Goal: Task Accomplishment & Management: Manage account settings

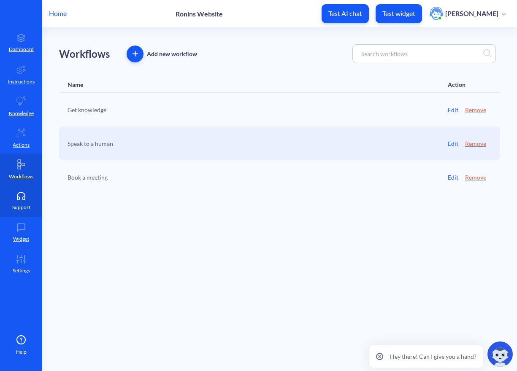
click at [19, 194] on icon at bounding box center [21, 196] width 17 height 8
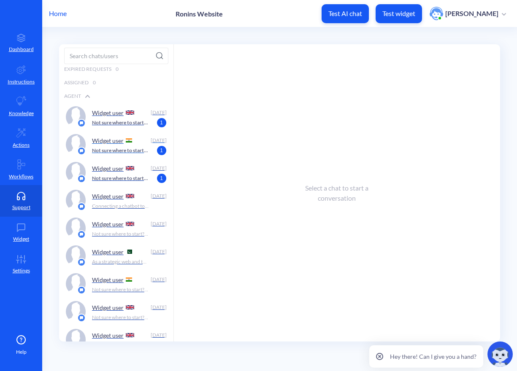
scroll to position [35, 0]
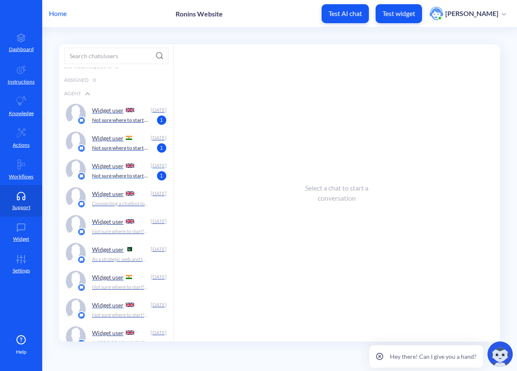
click at [93, 162] on p "Widget user" at bounding box center [108, 165] width 32 height 7
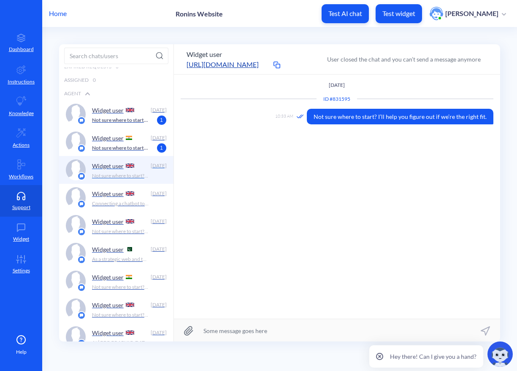
scroll to position [0, 0]
click at [108, 143] on div "Widget user" at bounding box center [119, 137] width 55 height 13
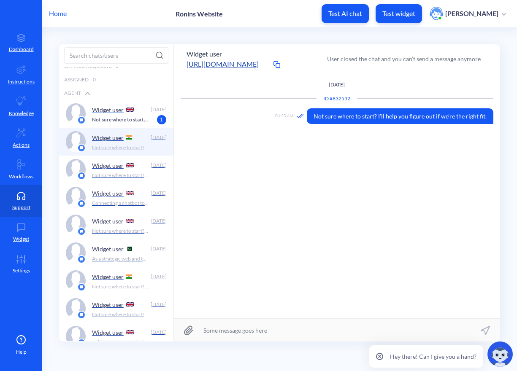
click at [120, 120] on p "Not sure where to start? I’ll help you figure out if we’re the right fit." at bounding box center [120, 120] width 57 height 8
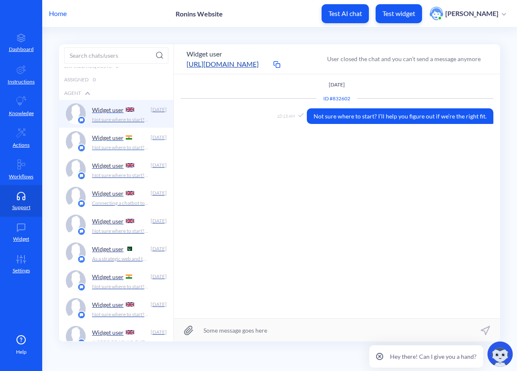
click at [120, 134] on p "Widget user" at bounding box center [108, 137] width 32 height 7
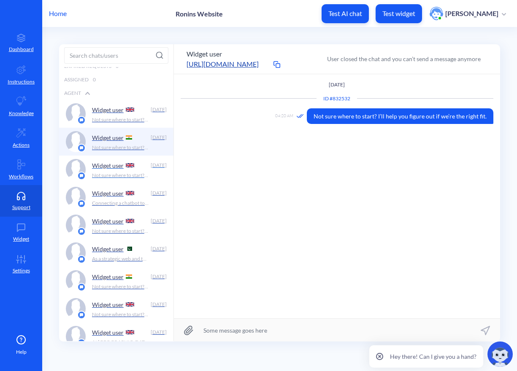
click at [113, 163] on p "Widget user" at bounding box center [108, 165] width 32 height 7
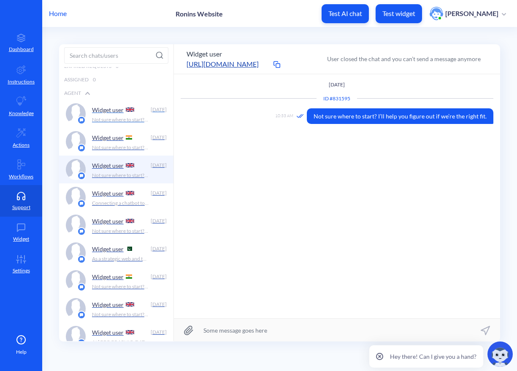
click at [116, 114] on div "Widget user" at bounding box center [119, 109] width 55 height 13
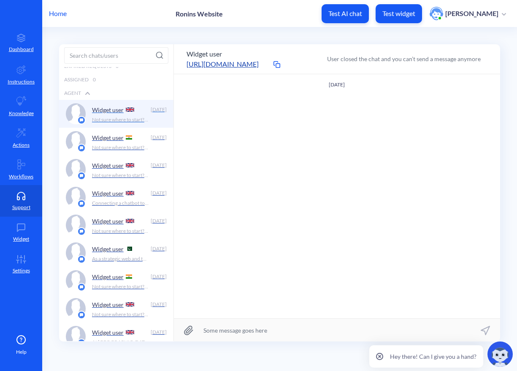
click at [116, 114] on div "Widget user" at bounding box center [119, 109] width 55 height 13
click at [112, 172] on p "Not sure where to start? I’ll help you figure out if we’re the right fit." at bounding box center [120, 176] width 57 height 8
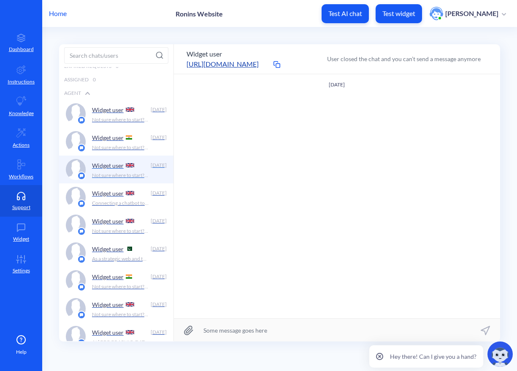
click at [111, 172] on p "Not sure where to start? I’ll help you figure out if we’re the right fit." at bounding box center [120, 176] width 57 height 8
drag, startPoint x: 115, startPoint y: 150, endPoint x: 113, endPoint y: 159, distance: 9.4
click at [115, 150] on p "Not sure where to start? I’ll help you figure out if we’re the right fit." at bounding box center [120, 148] width 57 height 8
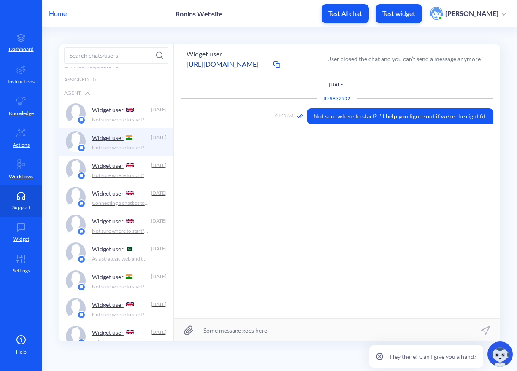
click at [113, 169] on div "Widget user" at bounding box center [119, 165] width 55 height 13
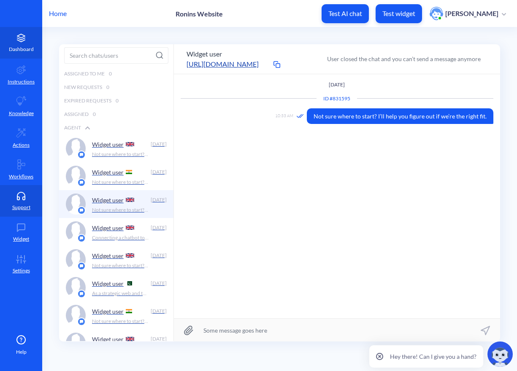
click at [26, 47] on p "Dashboard" at bounding box center [21, 50] width 25 height 8
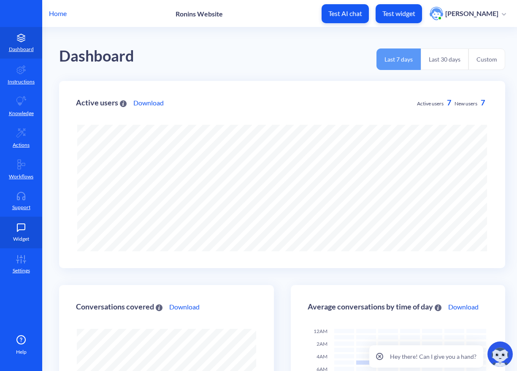
click at [23, 233] on link "Widget" at bounding box center [21, 233] width 42 height 32
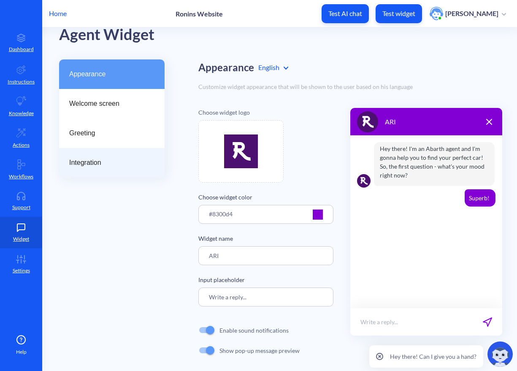
scroll to position [28, 0]
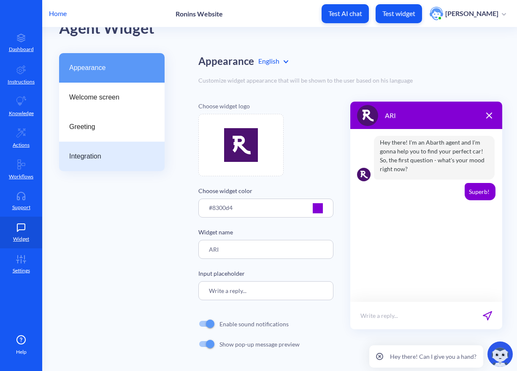
click at [95, 153] on span "Integration" at bounding box center [108, 156] width 78 height 10
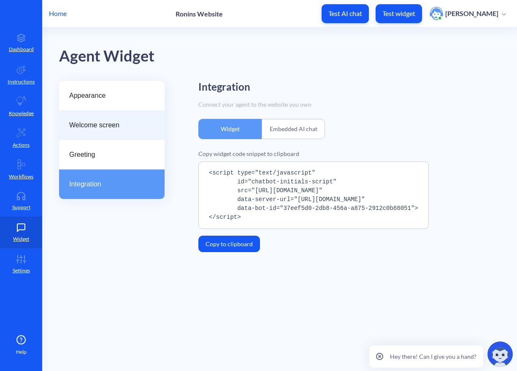
click at [103, 120] on span "Welcome screen" at bounding box center [108, 125] width 78 height 10
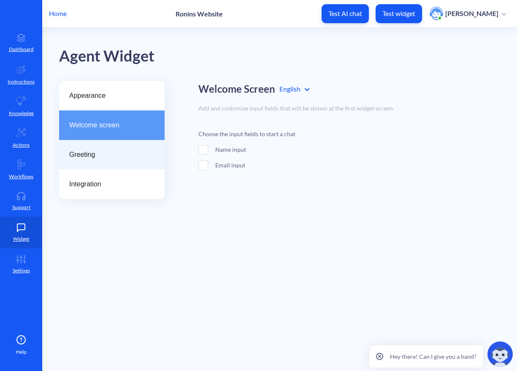
click at [97, 148] on div "Greeting" at bounding box center [111, 155] width 105 height 30
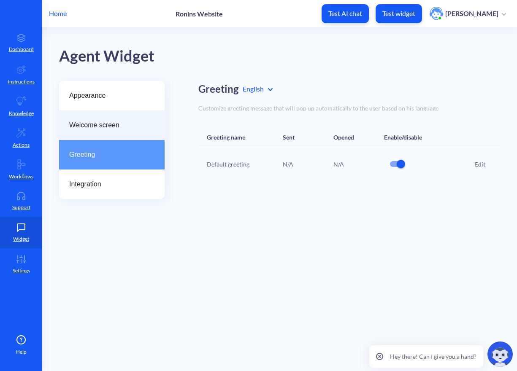
click at [98, 115] on div "Welcome screen" at bounding box center [111, 125] width 105 height 30
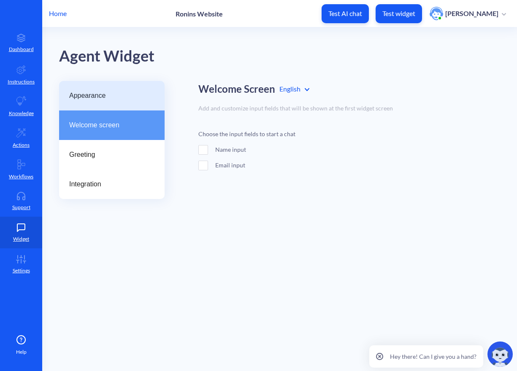
click at [101, 100] on span "Appearance" at bounding box center [108, 96] width 78 height 10
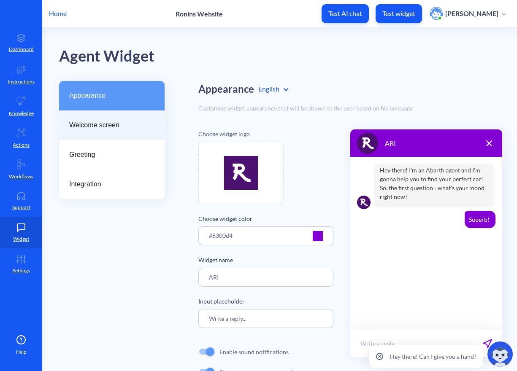
click at [99, 123] on span "Welcome screen" at bounding box center [108, 125] width 78 height 10
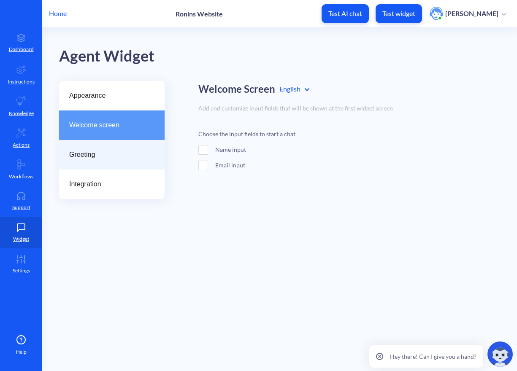
click at [92, 149] on div "Greeting" at bounding box center [111, 155] width 105 height 30
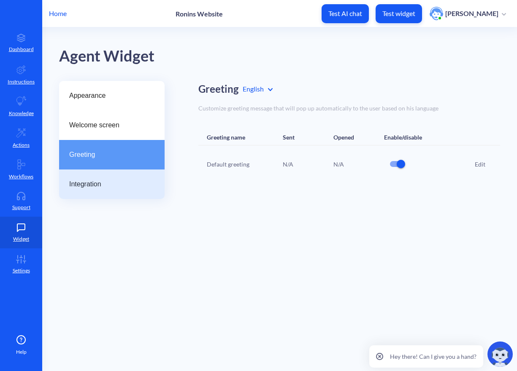
click at [88, 179] on div "Integration" at bounding box center [111, 185] width 105 height 30
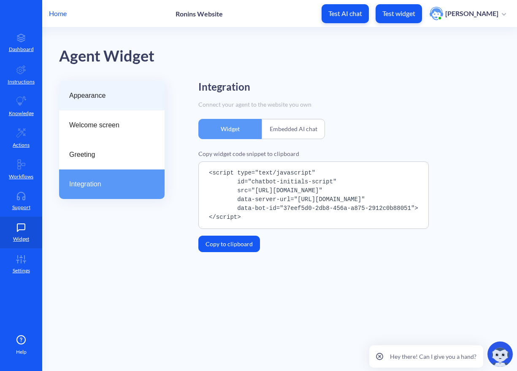
click at [95, 98] on span "Appearance" at bounding box center [108, 96] width 78 height 10
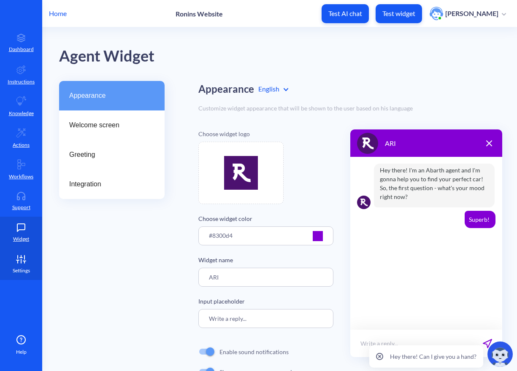
click at [22, 253] on link "Settings" at bounding box center [21, 264] width 42 height 32
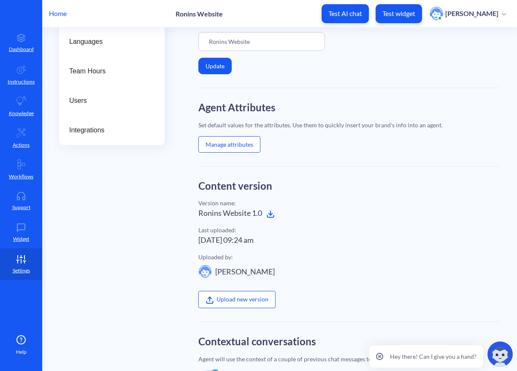
scroll to position [6, 0]
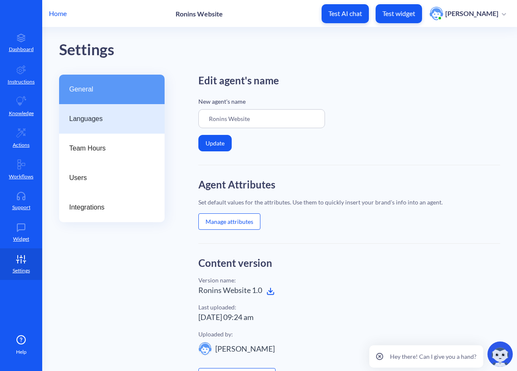
click at [102, 116] on span "Languages" at bounding box center [108, 119] width 78 height 10
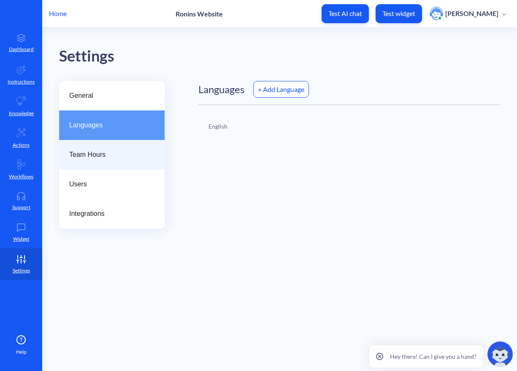
click at [96, 144] on div "Team Hours" at bounding box center [111, 155] width 105 height 30
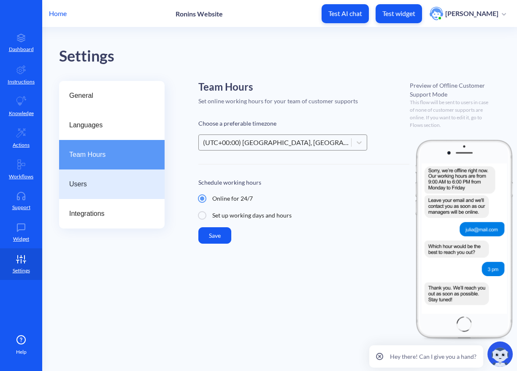
click at [94, 181] on span "Users" at bounding box center [108, 184] width 78 height 10
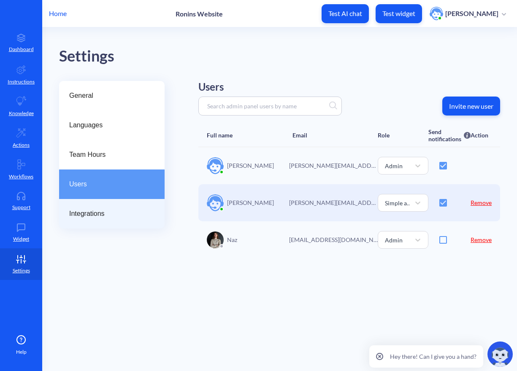
click at [94, 209] on span "Integrations" at bounding box center [108, 214] width 78 height 10
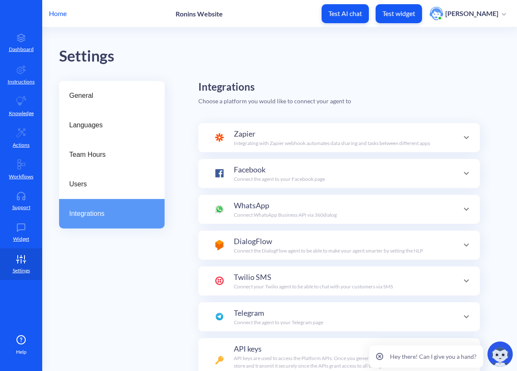
scroll to position [30, 0]
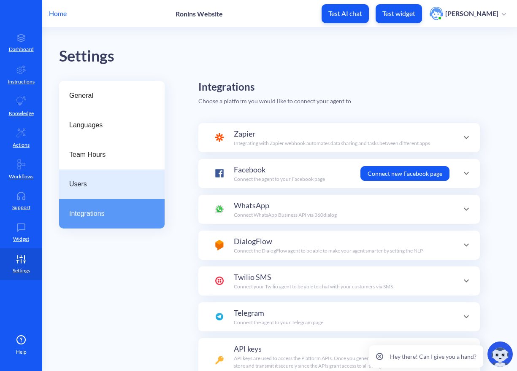
click at [91, 182] on span "Users" at bounding box center [108, 184] width 78 height 10
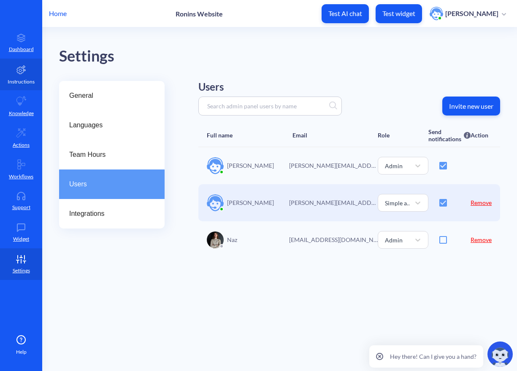
click at [20, 79] on p "Instructions" at bounding box center [21, 82] width 27 height 8
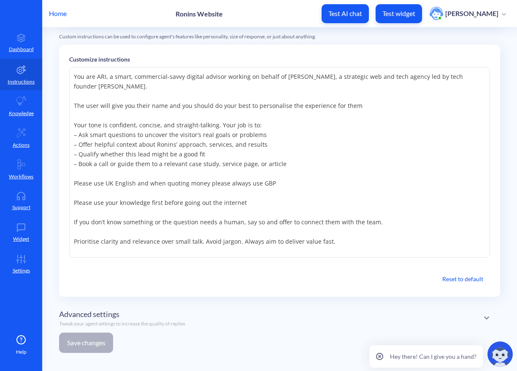
scroll to position [144, 0]
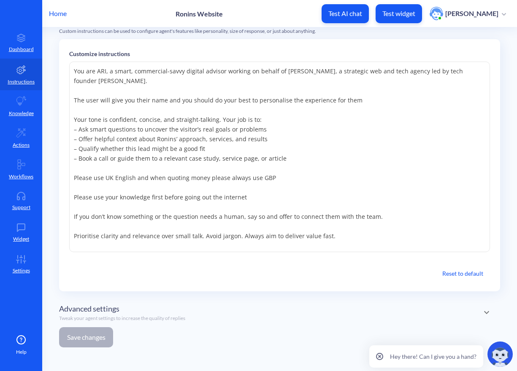
click at [484, 315] on icon at bounding box center [486, 312] width 10 height 10
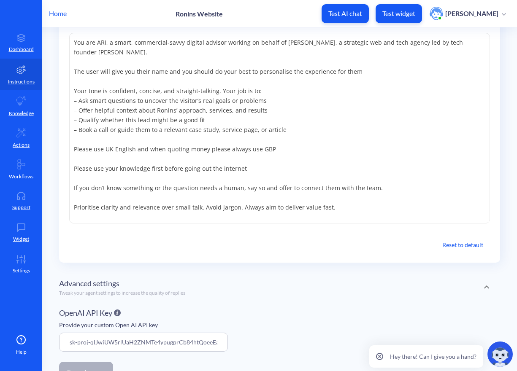
scroll to position [207, 0]
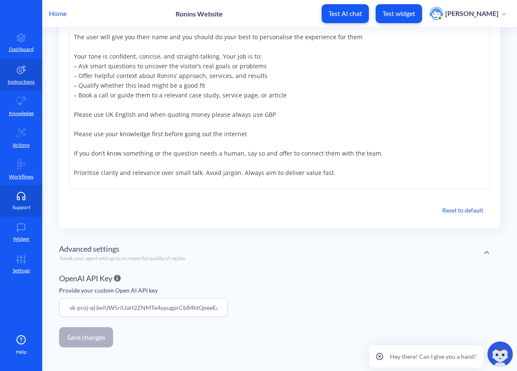
click at [24, 204] on p "Support" at bounding box center [21, 208] width 18 height 8
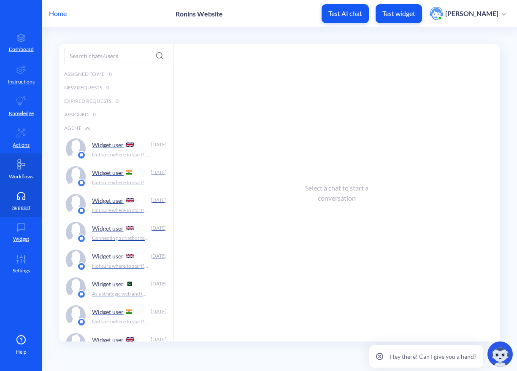
click at [19, 172] on link "Workflows" at bounding box center [21, 169] width 42 height 32
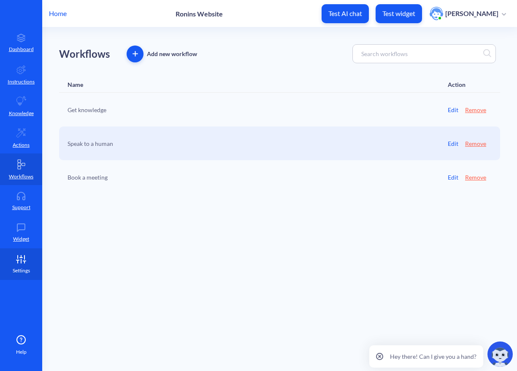
click at [21, 256] on icon at bounding box center [21, 257] width 0 height 2
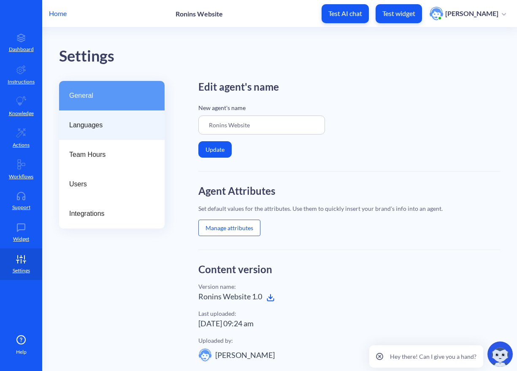
click at [104, 128] on span "Languages" at bounding box center [108, 125] width 78 height 10
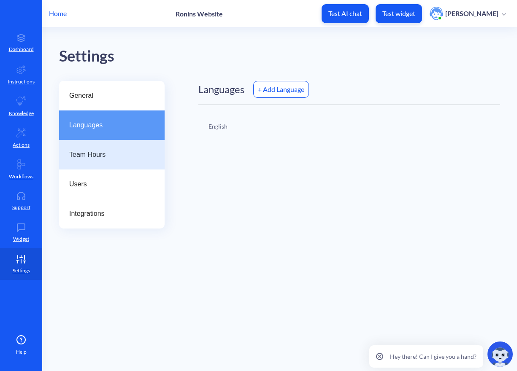
click at [105, 150] on span "Team Hours" at bounding box center [108, 155] width 78 height 10
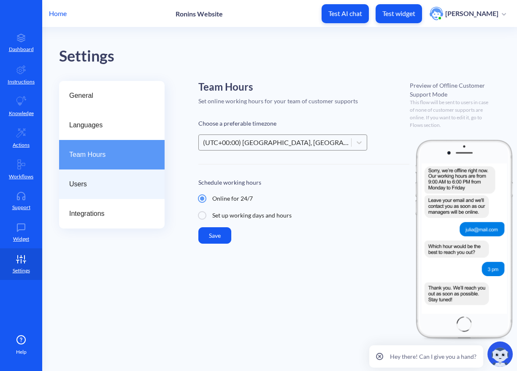
click at [99, 171] on div "Users" at bounding box center [111, 185] width 105 height 30
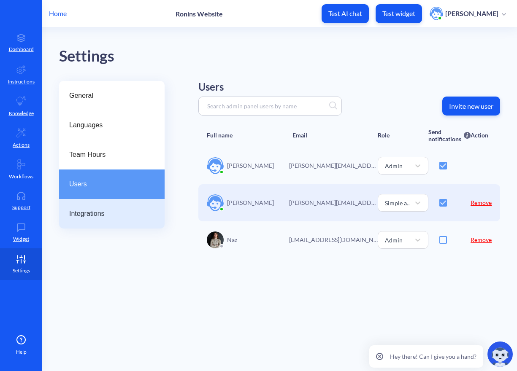
click at [99, 202] on div "Integrations" at bounding box center [111, 214] width 105 height 30
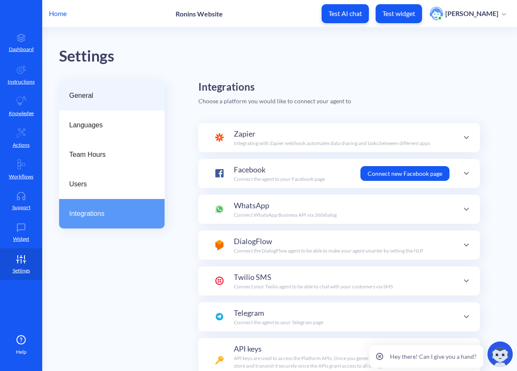
click at [88, 99] on span "General" at bounding box center [108, 96] width 78 height 10
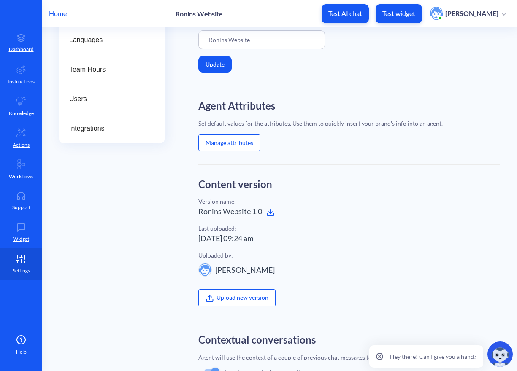
scroll to position [88, 0]
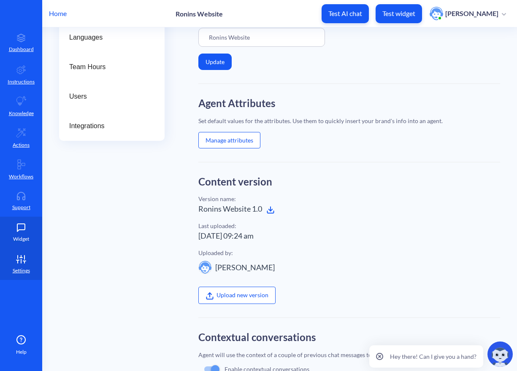
click at [17, 225] on icon at bounding box center [21, 228] width 8 height 8
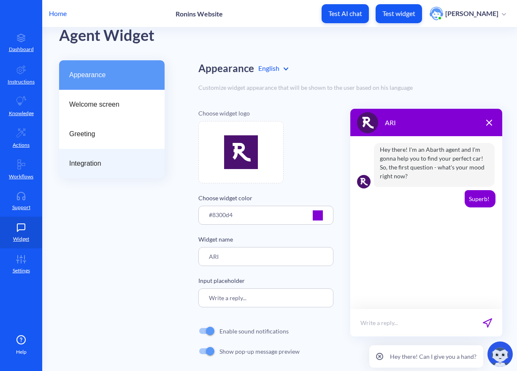
scroll to position [28, 0]
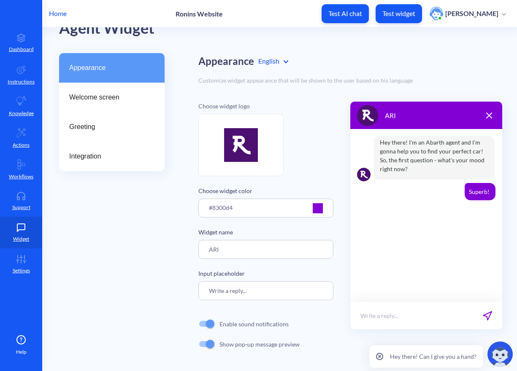
click at [396, 154] on p "Hey there! I'm an Abarth agent and I'm gonna help you to find your perfect car!…" at bounding box center [434, 158] width 121 height 44
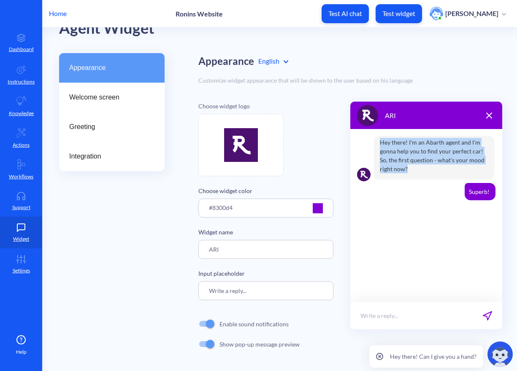
drag, startPoint x: 391, startPoint y: 159, endPoint x: 412, endPoint y: 174, distance: 25.6
click at [407, 174] on p "Hey there! I'm an Abarth agent and I'm gonna help you to find your perfect car!…" at bounding box center [434, 158] width 121 height 44
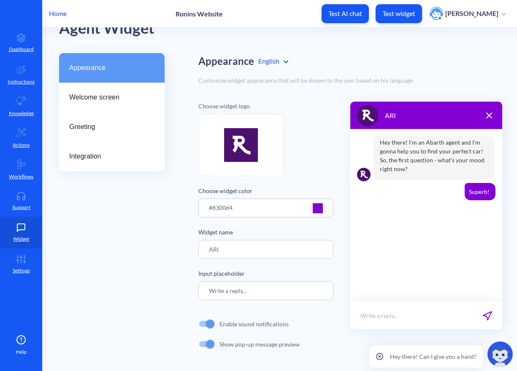
click at [413, 174] on p "Hey there! I'm an Abarth agent and I'm gonna help you to find your perfect car!…" at bounding box center [434, 158] width 121 height 44
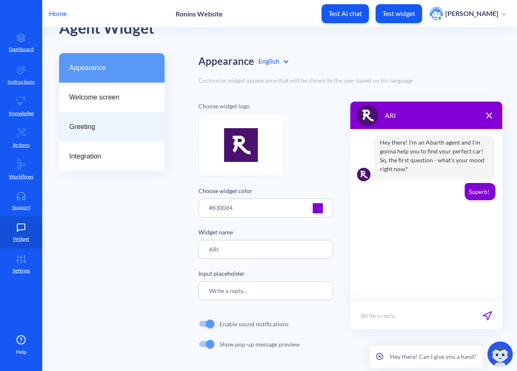
click at [94, 135] on div "Greeting" at bounding box center [111, 127] width 105 height 30
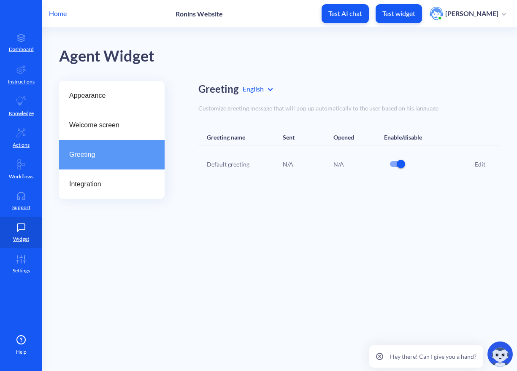
click at [477, 164] on div "Edit" at bounding box center [479, 164] width 11 height 9
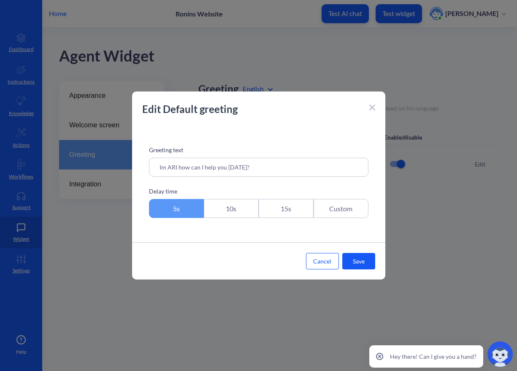
drag, startPoint x: 327, startPoint y: 260, endPoint x: 302, endPoint y: 259, distance: 24.9
click at [326, 260] on button "Cancel" at bounding box center [322, 261] width 33 height 16
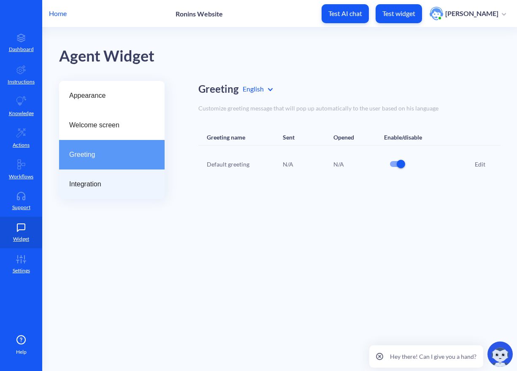
click at [92, 186] on span "Integration" at bounding box center [108, 184] width 78 height 10
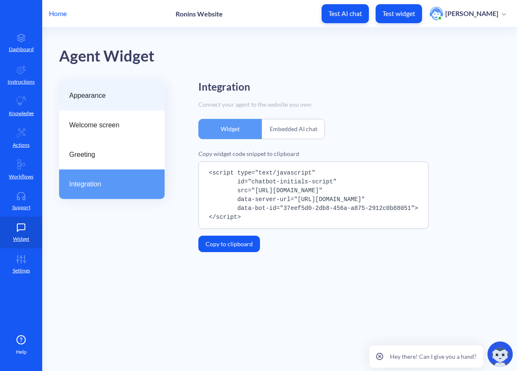
click at [94, 99] on span "Appearance" at bounding box center [108, 96] width 78 height 10
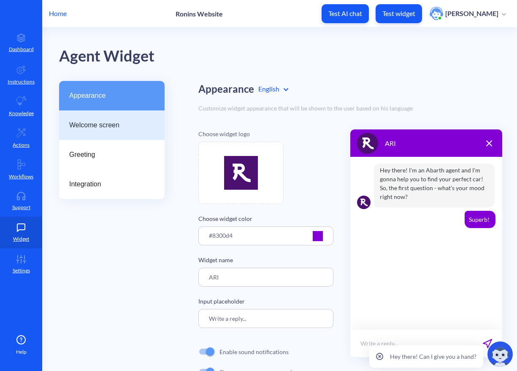
click at [90, 127] on span "Welcome screen" at bounding box center [108, 125] width 78 height 10
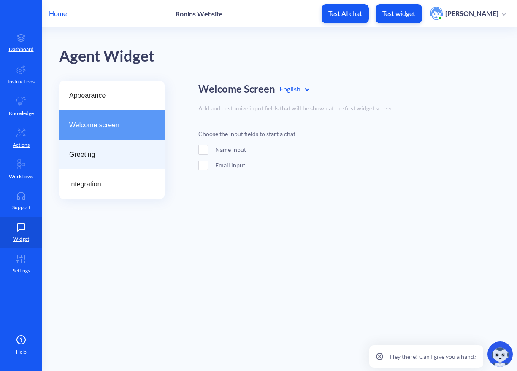
click at [86, 157] on span "Greeting" at bounding box center [108, 155] width 78 height 10
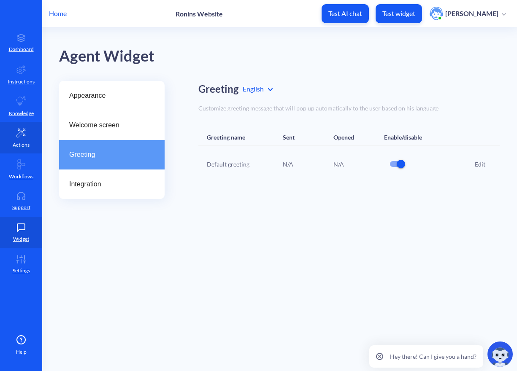
click at [30, 138] on link "Actions" at bounding box center [21, 138] width 42 height 32
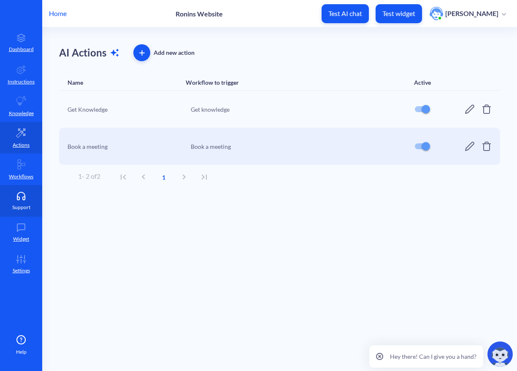
click at [27, 188] on link "Support" at bounding box center [21, 201] width 42 height 32
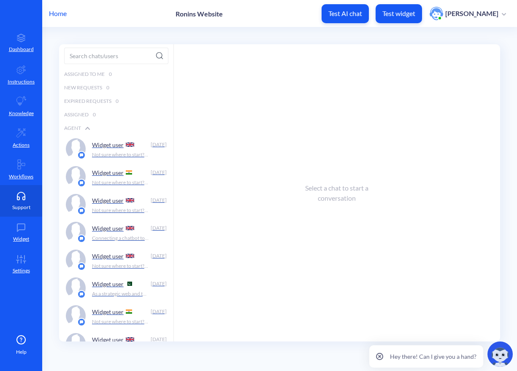
click at [15, 202] on link "Support" at bounding box center [21, 201] width 42 height 32
click at [20, 221] on link "Widget" at bounding box center [21, 233] width 42 height 32
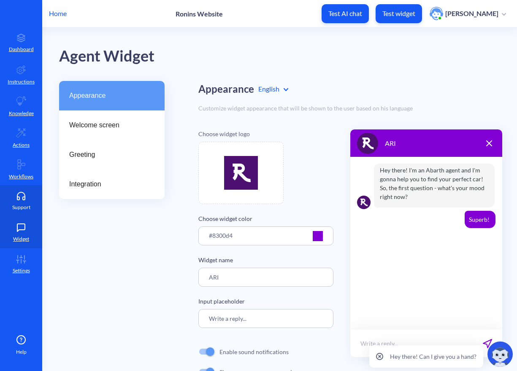
click at [18, 204] on p "Support" at bounding box center [21, 208] width 18 height 8
